Goal: Check status: Check status

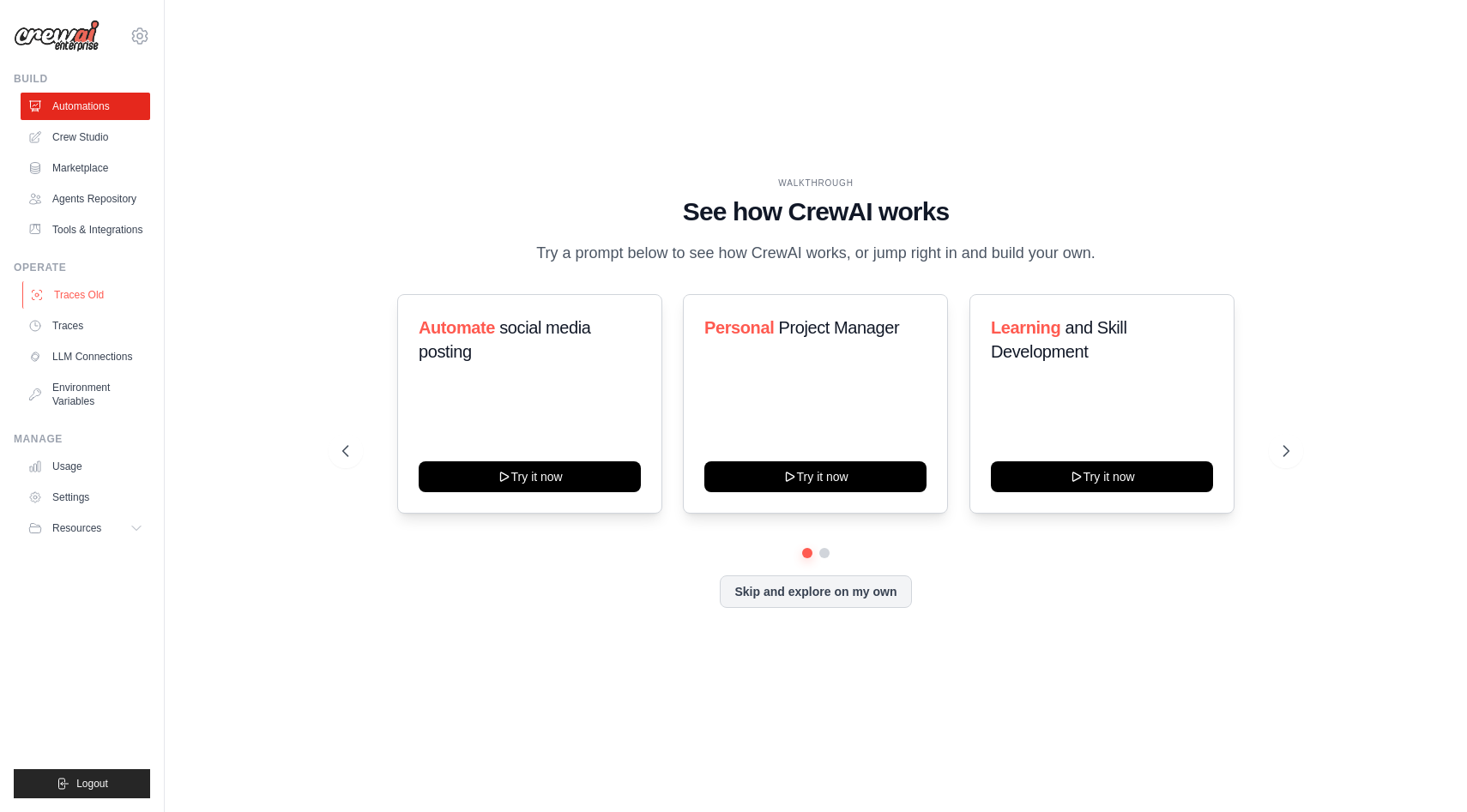
click at [85, 304] on link "Traces Old" at bounding box center [87, 295] width 129 height 27
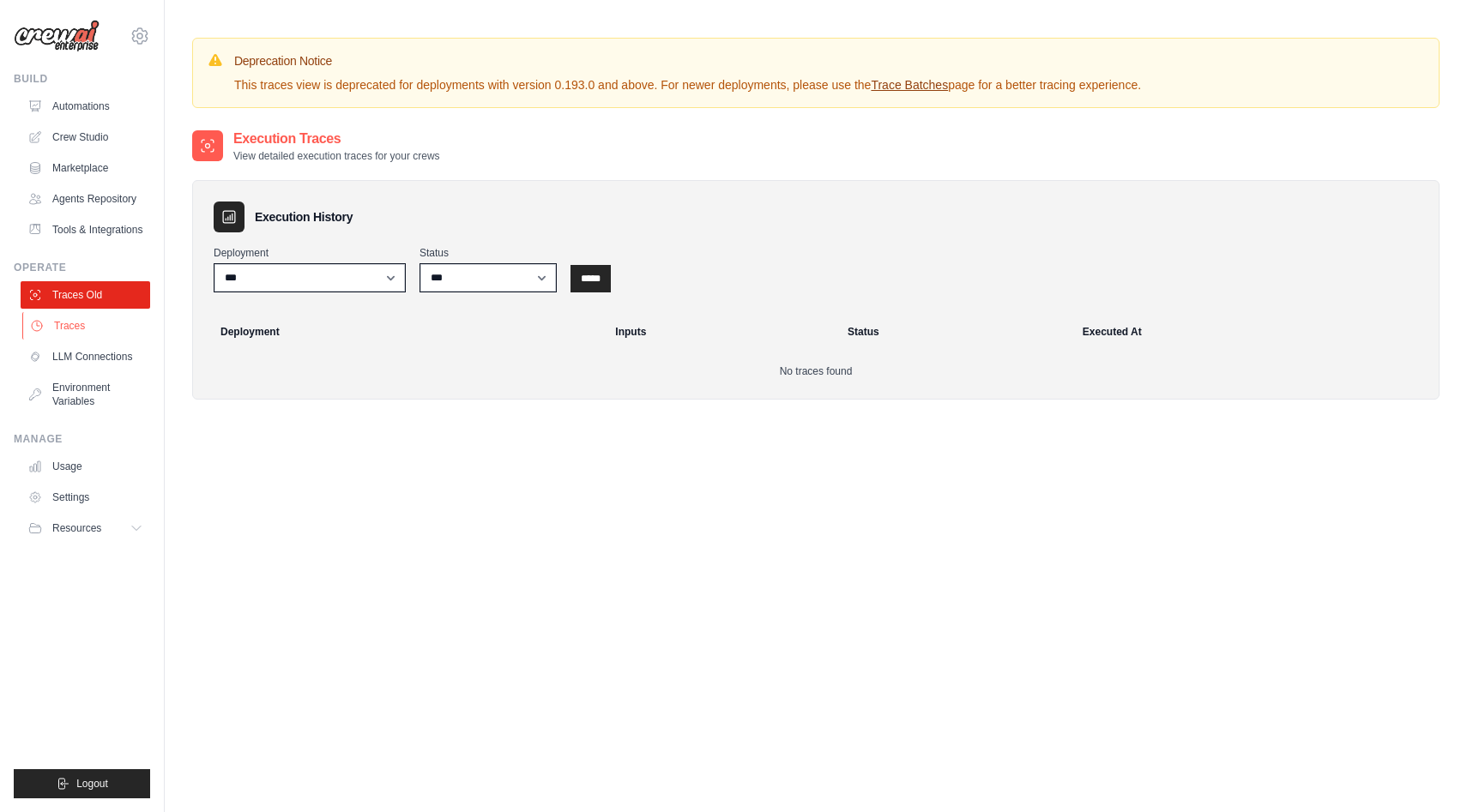
click at [87, 328] on link "Traces" at bounding box center [87, 326] width 129 height 27
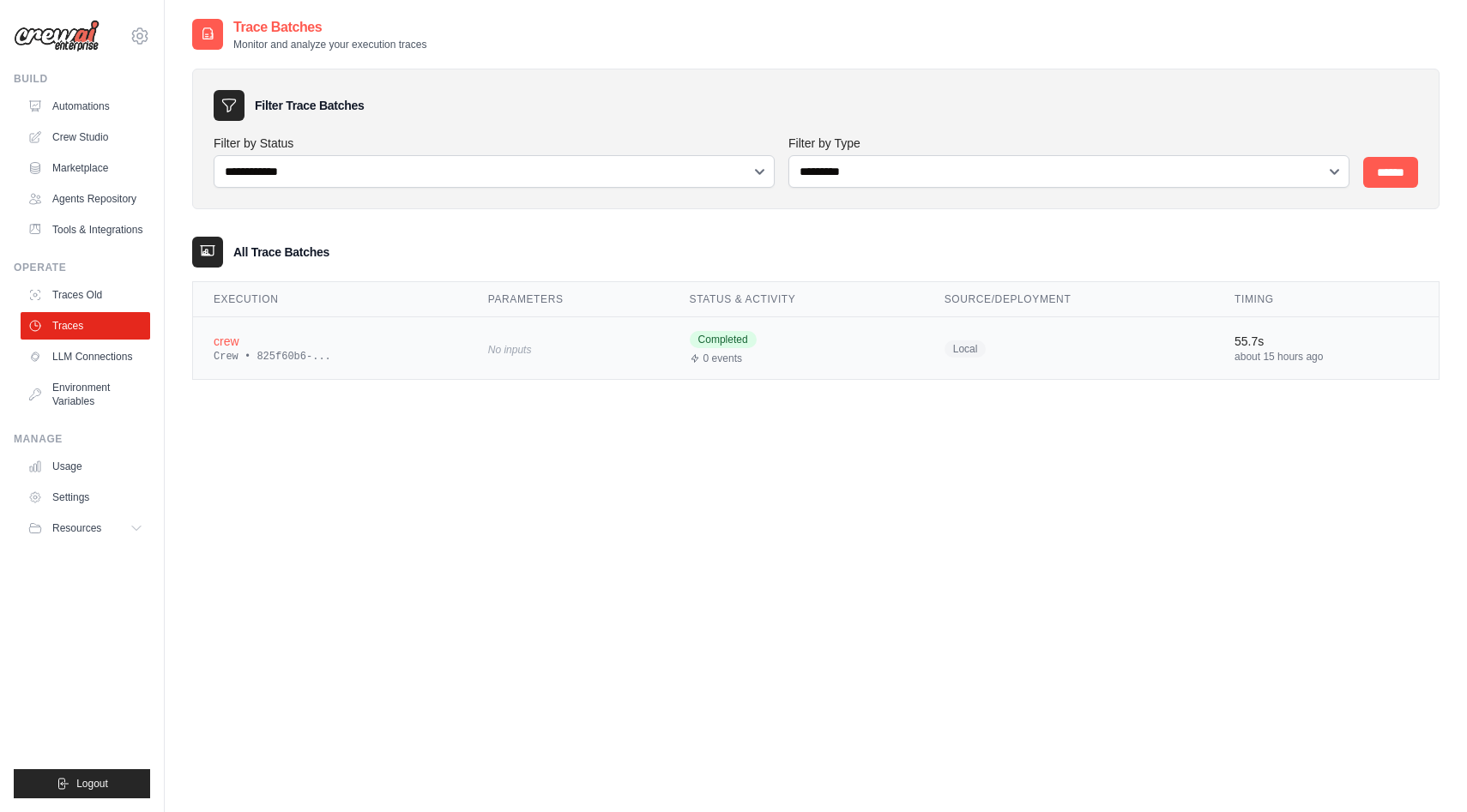
click at [330, 369] on td "crew Crew • 825f60b6-..." at bounding box center [330, 349] width 274 height 63
